Goal: Find specific page/section: Find specific page/section

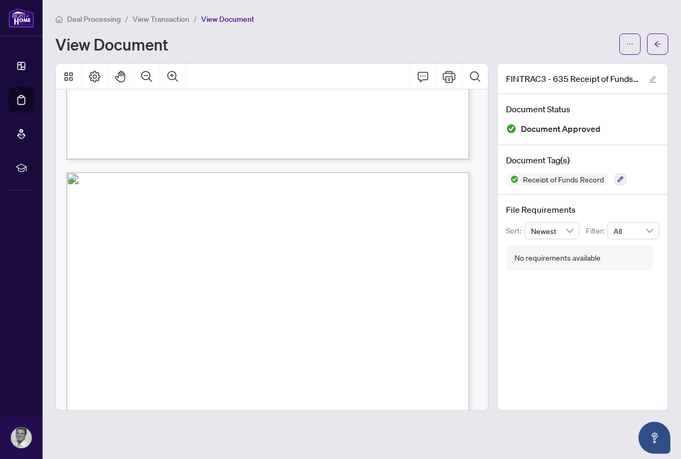
scroll to position [488, 0]
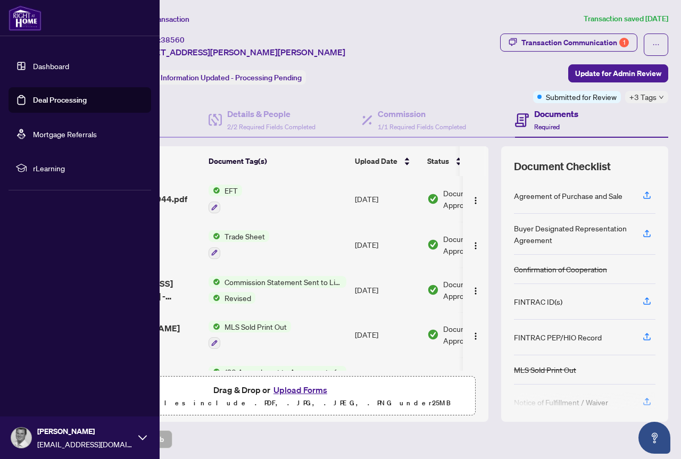
click at [70, 102] on link "Deal Processing" at bounding box center [60, 100] width 54 height 10
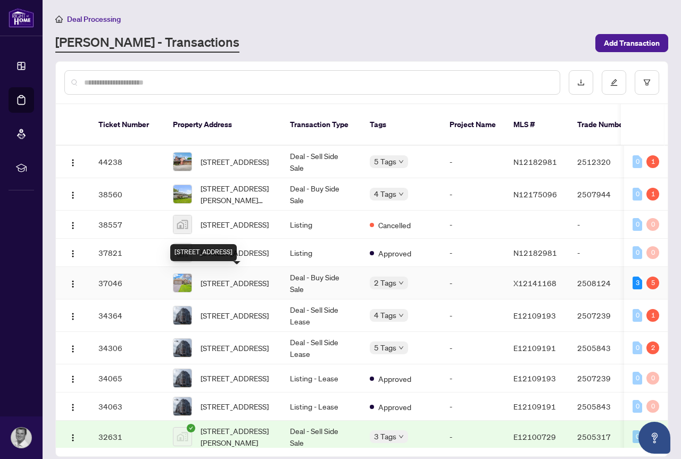
click at [234, 277] on span "[STREET_ADDRESS]" at bounding box center [235, 283] width 68 height 12
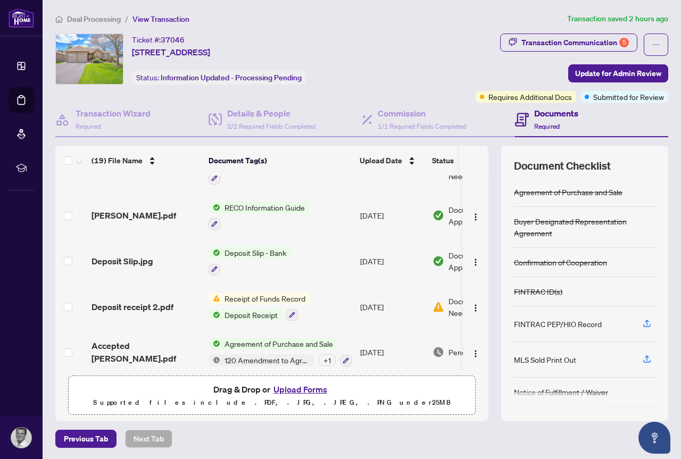
scroll to position [648, 0]
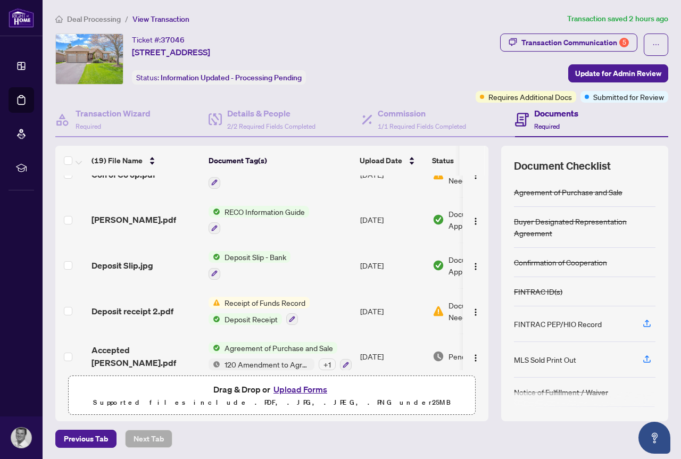
click at [263, 298] on span "Receipt of Funds Record" at bounding box center [264, 303] width 89 height 12
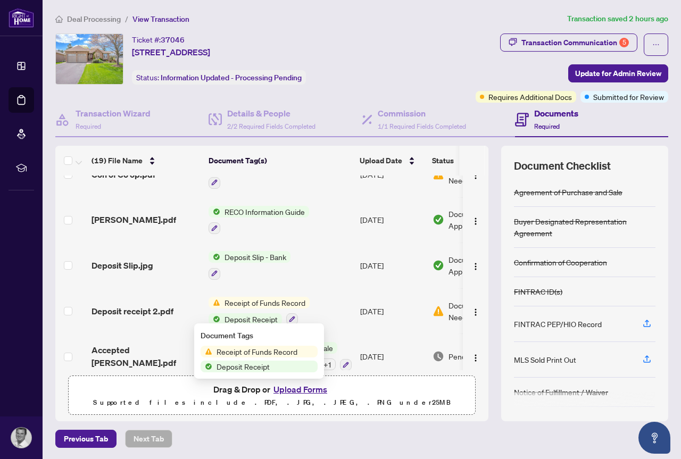
click at [263, 298] on span "Receipt of Funds Record" at bounding box center [264, 303] width 89 height 12
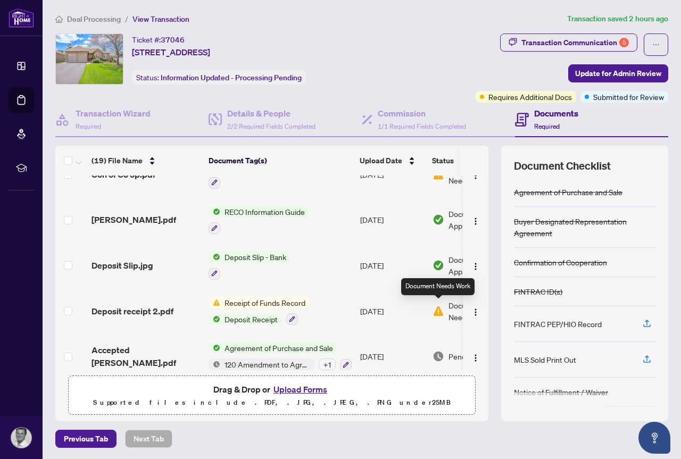
click at [438, 311] on img at bounding box center [439, 311] width 12 height 12
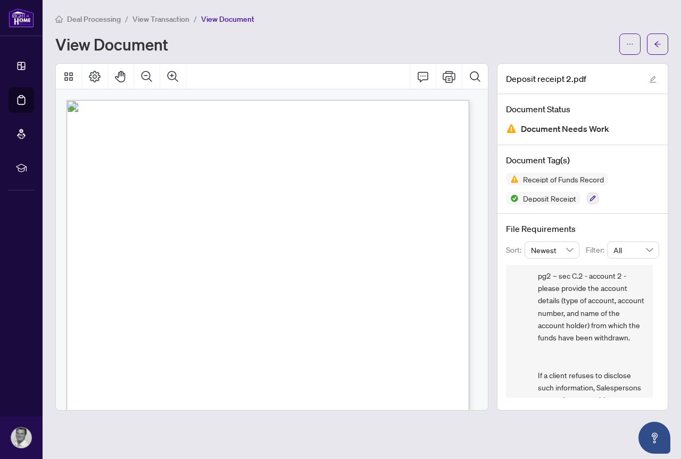
scroll to position [246, 0]
